Goal: Task Accomplishment & Management: Use online tool/utility

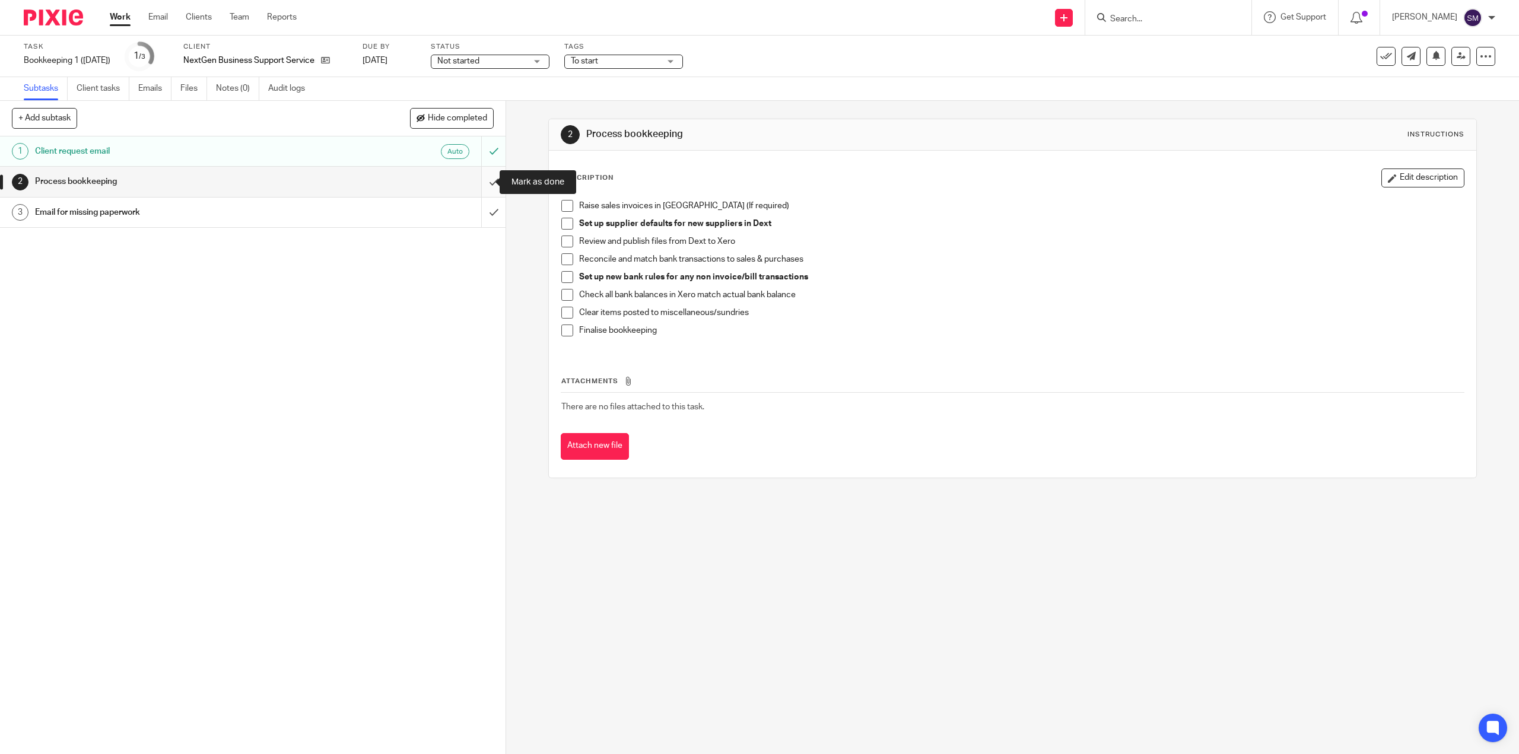
click at [486, 178] on input "submit" at bounding box center [253, 182] width 506 height 30
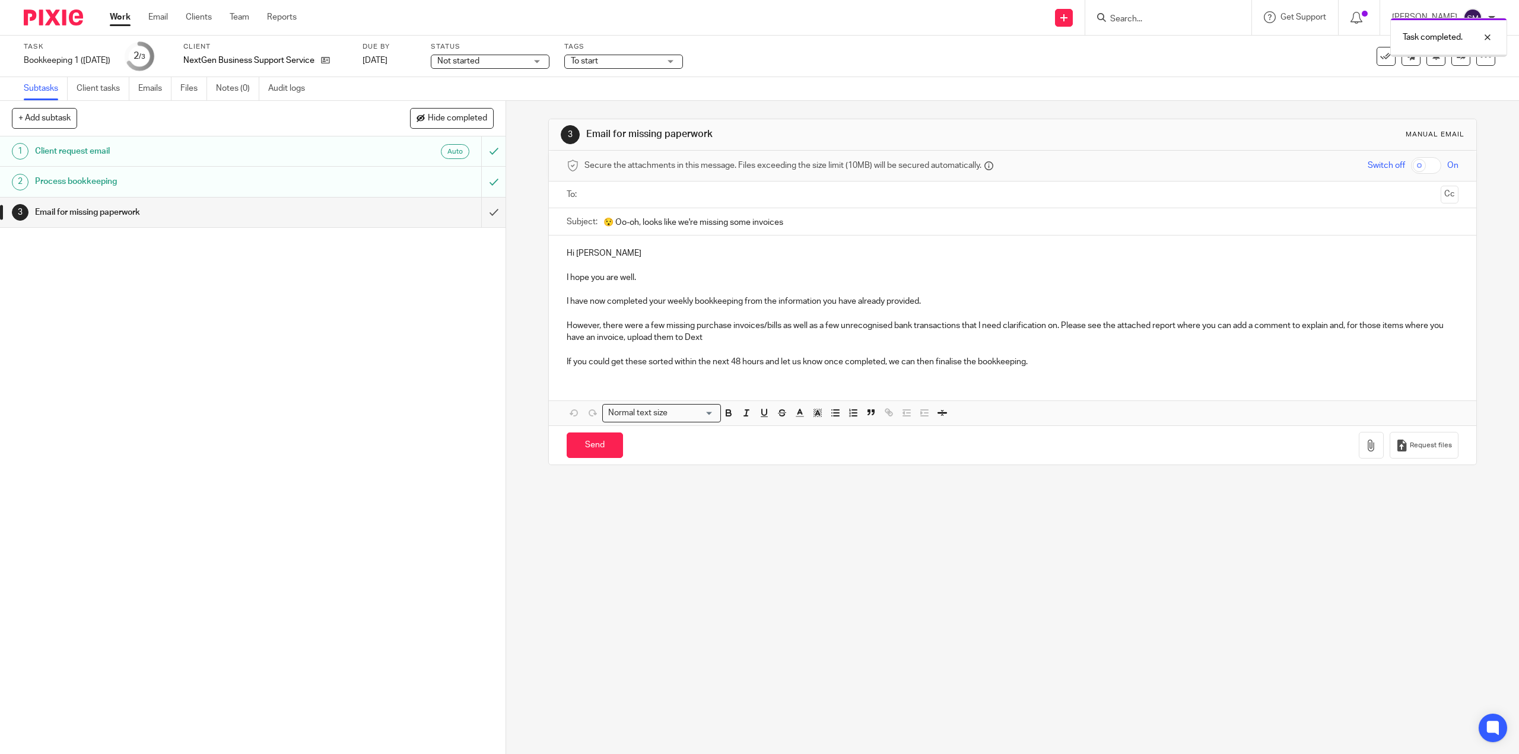
click at [479, 215] on input "submit" at bounding box center [253, 213] width 506 height 30
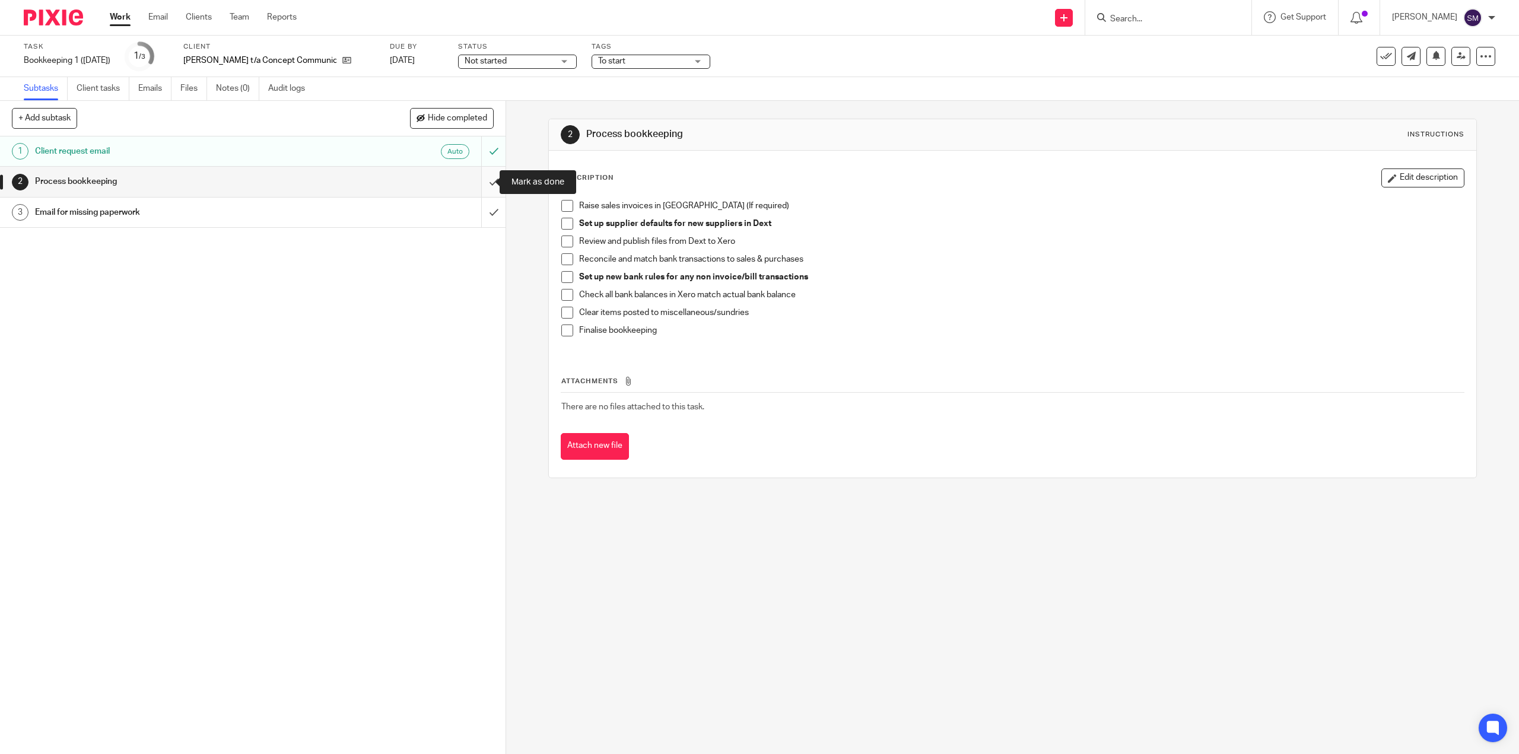
click at [482, 183] on input "submit" at bounding box center [253, 182] width 506 height 30
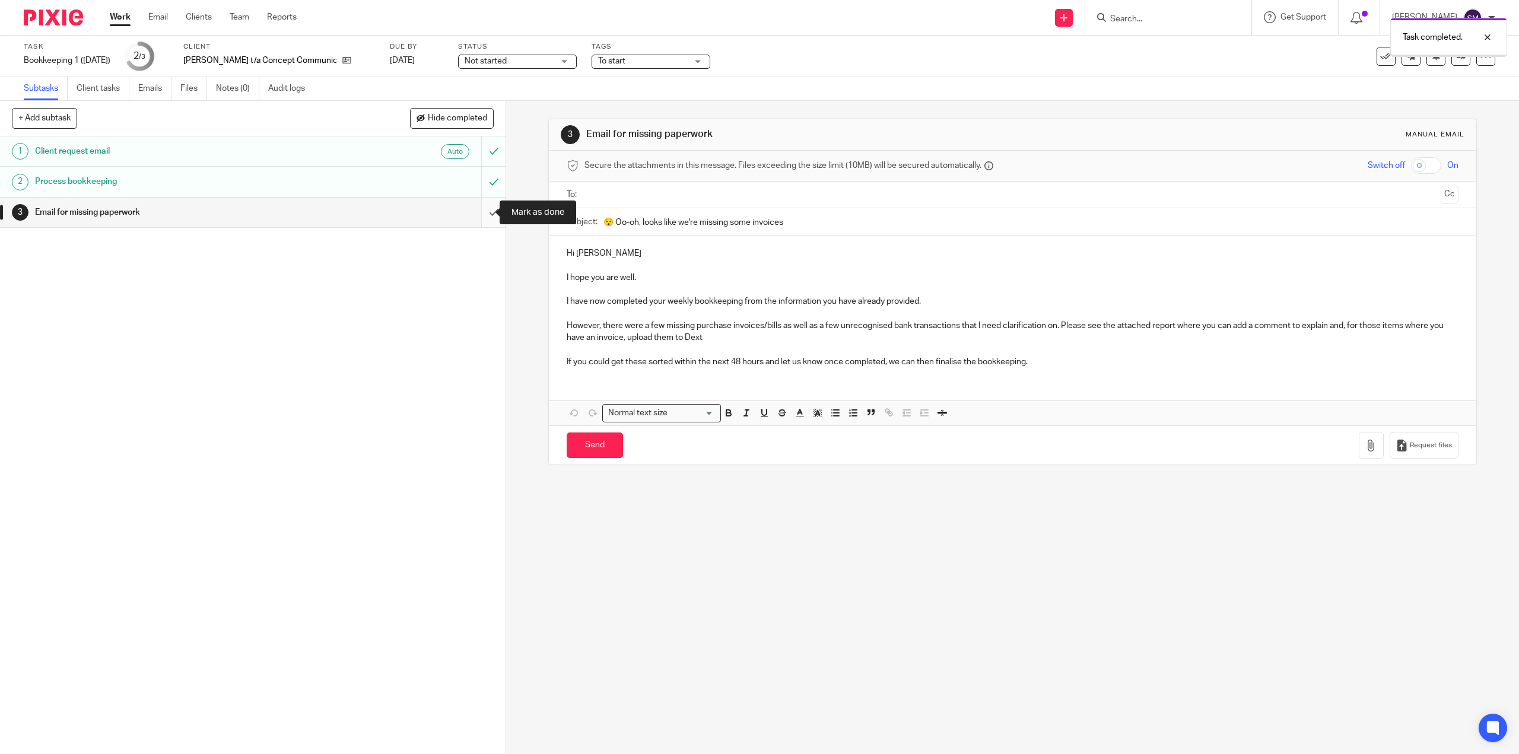
click at [484, 214] on input "submit" at bounding box center [253, 213] width 506 height 30
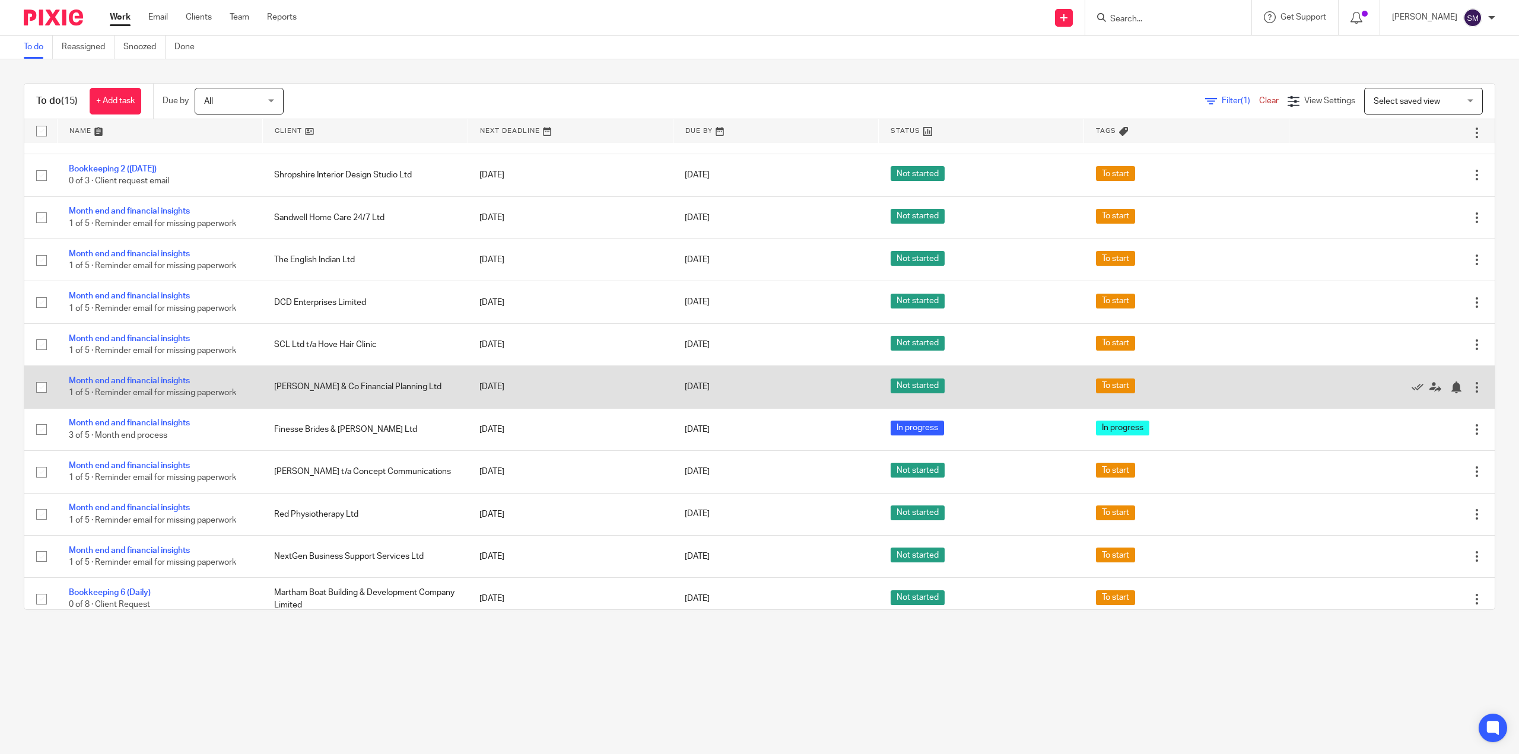
scroll to position [169, 0]
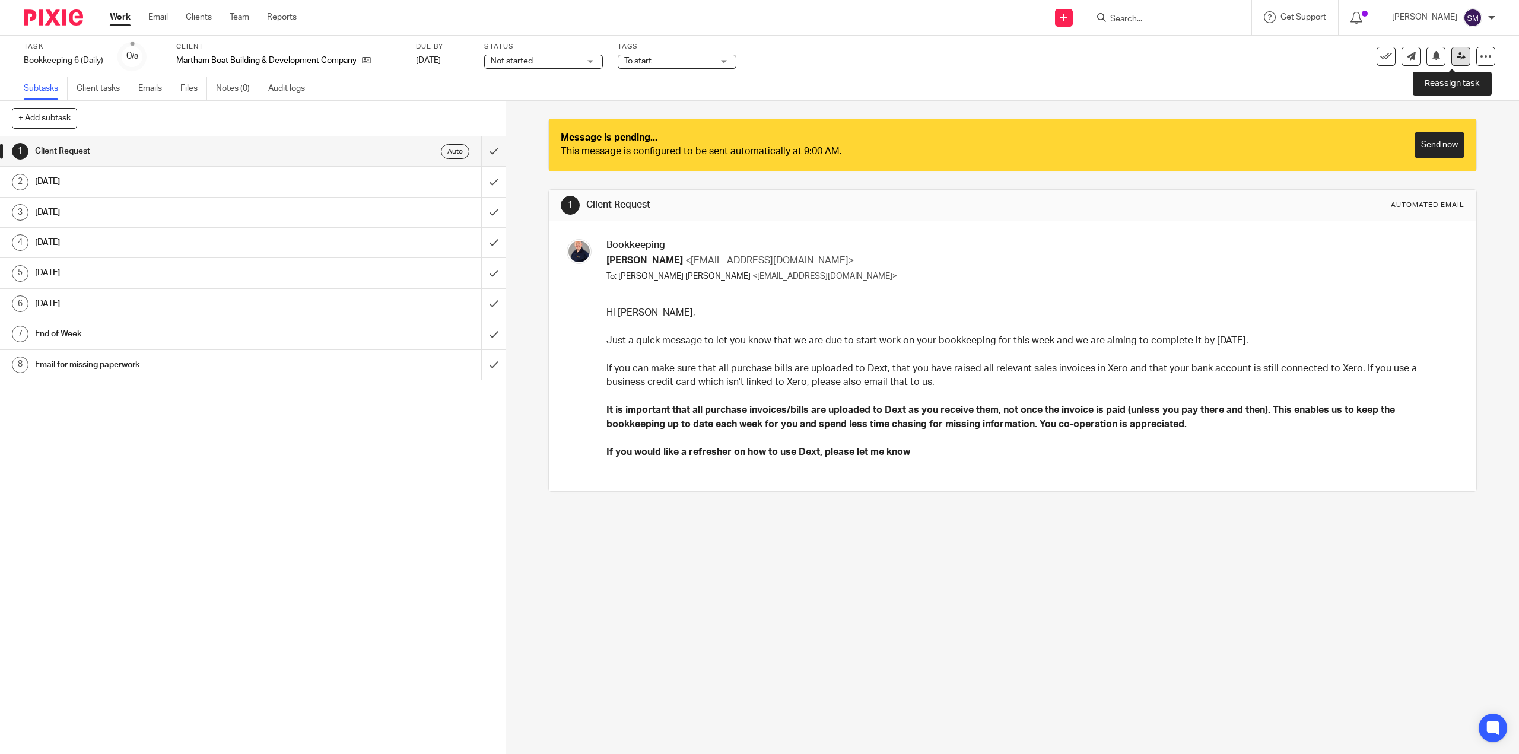
click at [1451, 56] on link at bounding box center [1460, 56] width 19 height 19
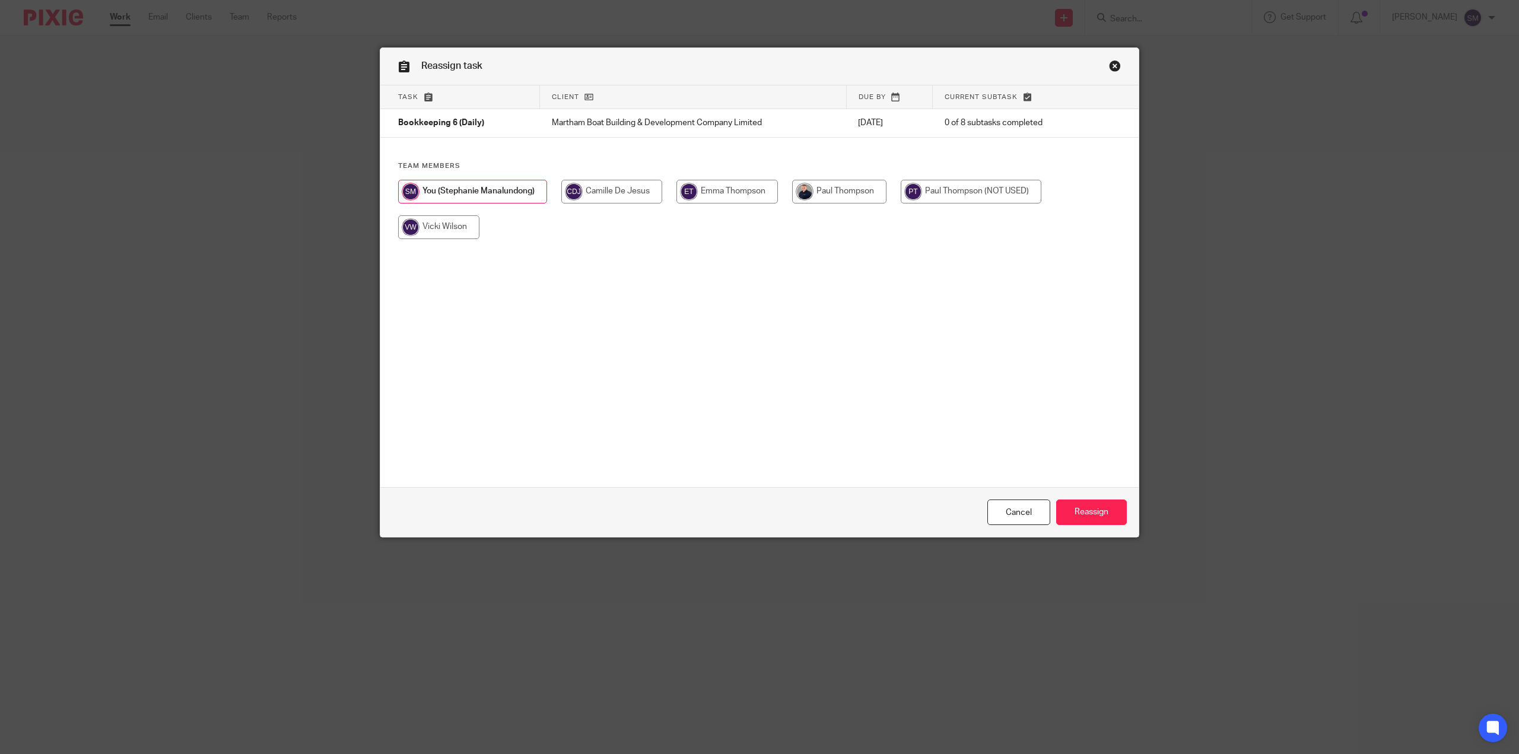
click at [846, 197] on input "radio" at bounding box center [839, 192] width 94 height 24
radio input "true"
click at [1086, 517] on input "Reassign" at bounding box center [1091, 513] width 71 height 26
